Goal: Information Seeking & Learning: Learn about a topic

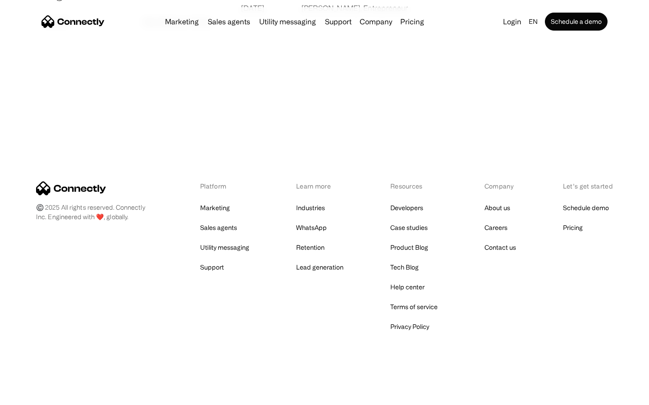
scroll to position [1731, 0]
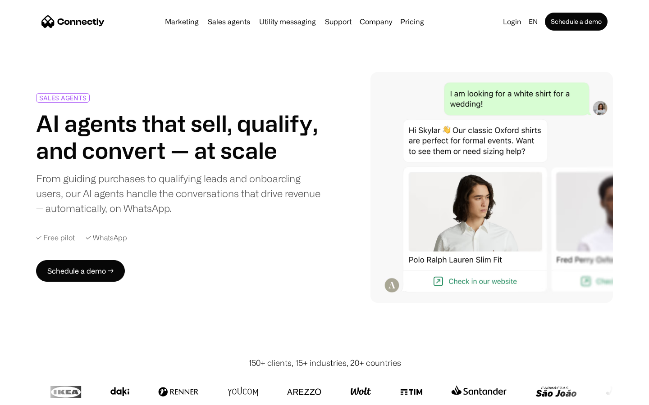
scroll to position [2509, 0]
